Goal: Task Accomplishment & Management: Manage account settings

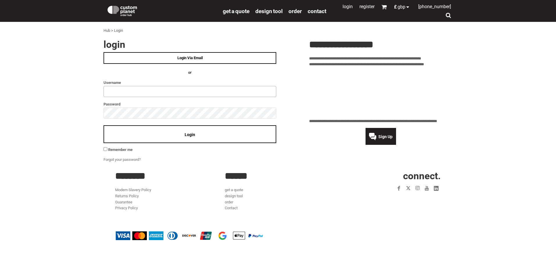
click at [190, 93] on input "text" at bounding box center [190, 91] width 173 height 11
type input "**********"
click at [195, 134] on div "Login" at bounding box center [190, 134] width 173 height 18
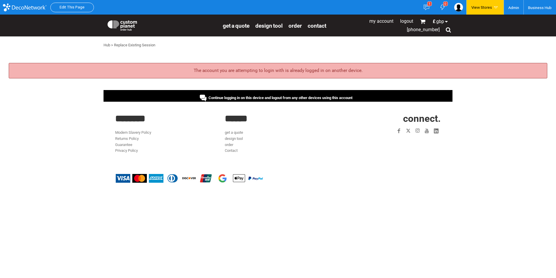
click at [239, 93] on div "Continue logging in on this device and logout from any other devices using this…" at bounding box center [278, 96] width 349 height 12
